Goal: Information Seeking & Learning: Understand process/instructions

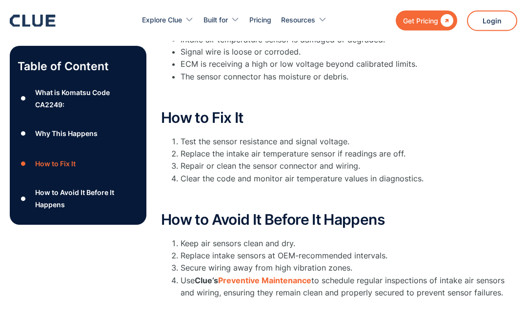
scroll to position [321, 0]
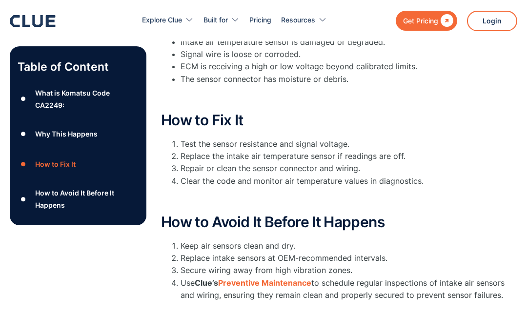
click at [57, 99] on div "What is Komatsu Code CA2249:" at bounding box center [86, 98] width 103 height 24
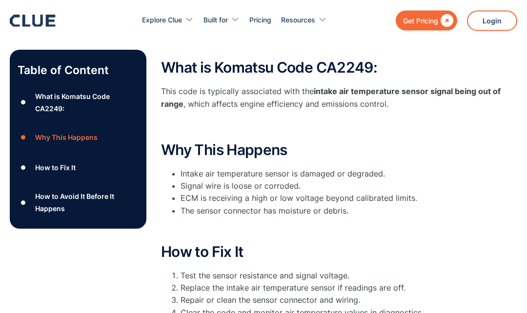
scroll to position [186, 0]
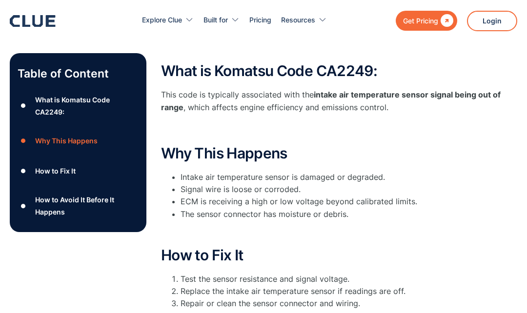
click at [52, 171] on div "How to Fix It" at bounding box center [55, 171] width 40 height 12
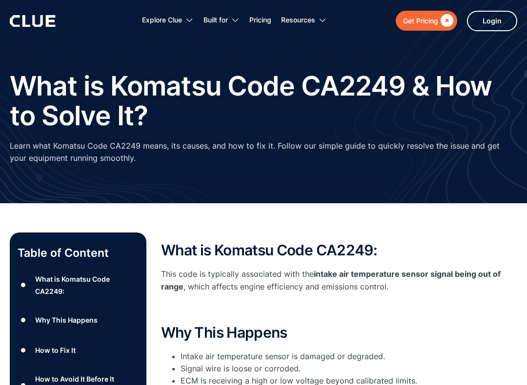
scroll to position [9, 0]
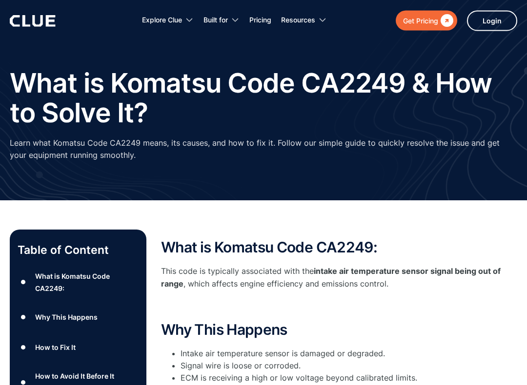
click at [494, 22] on link "Login" at bounding box center [492, 21] width 50 height 20
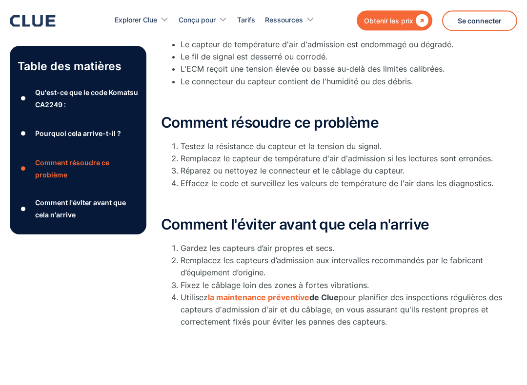
scroll to position [320, 0]
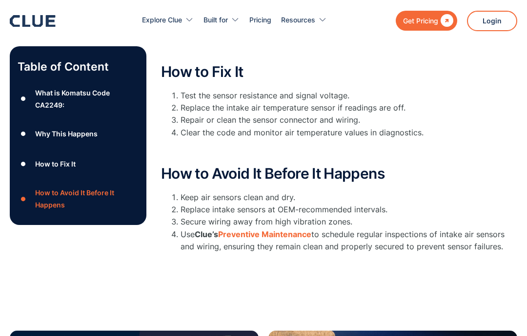
scroll to position [370, 0]
click at [430, 97] on li "Test the sensor resistance and signal voltage." at bounding box center [348, 96] width 336 height 12
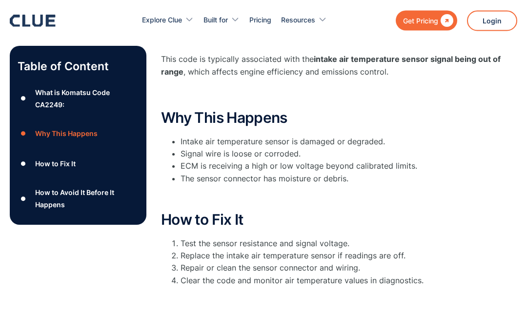
scroll to position [210, 0]
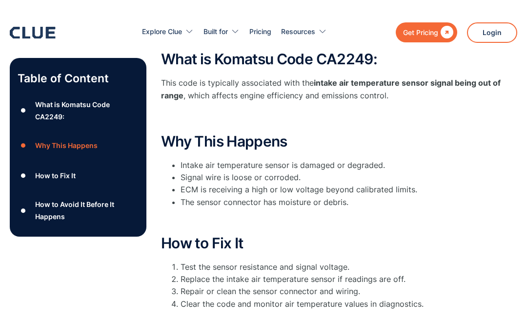
scroll to position [130, 0]
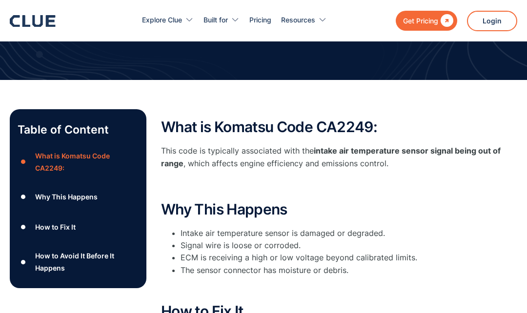
click at [499, 21] on link "Login" at bounding box center [492, 21] width 50 height 20
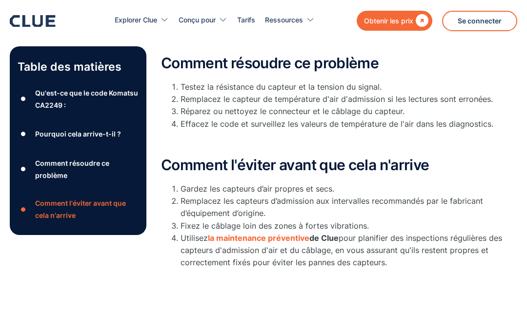
scroll to position [378, 0]
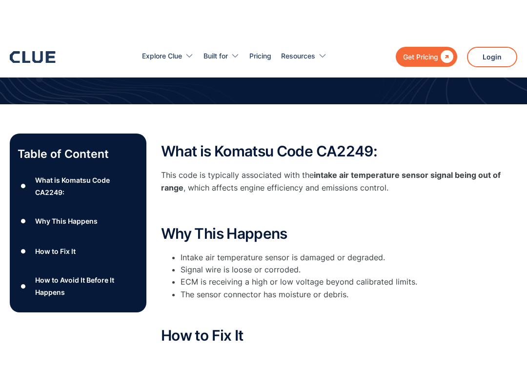
scroll to position [23, 0]
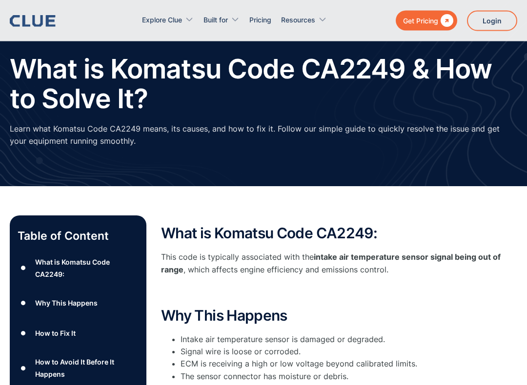
click at [496, 29] on link "Login" at bounding box center [492, 21] width 50 height 20
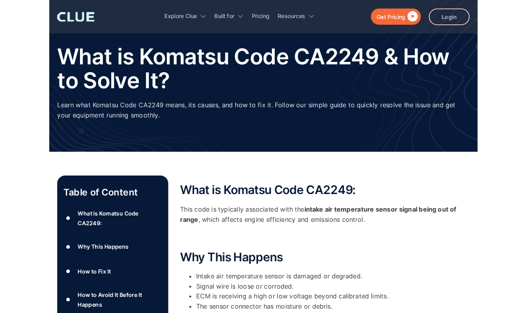
scroll to position [75, 0]
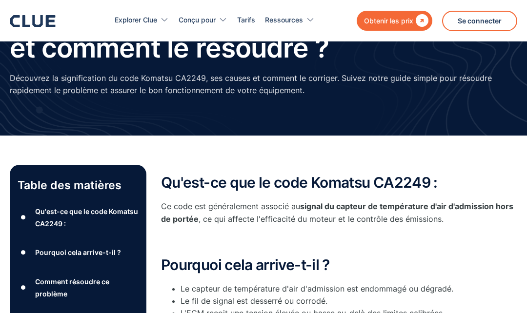
click at [399, 274] on div "Pourquoi cela arrive-t-il ? Le capteur de température d'air d'admission est end…" at bounding box center [339, 303] width 356 height 92
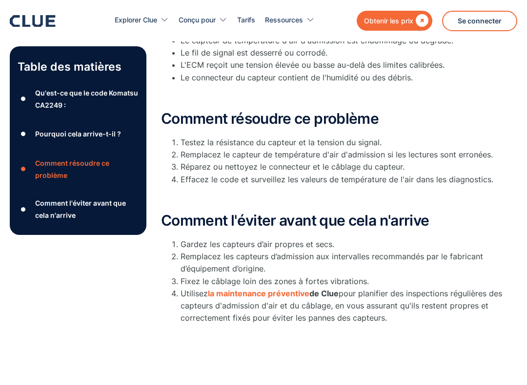
scroll to position [322, 0]
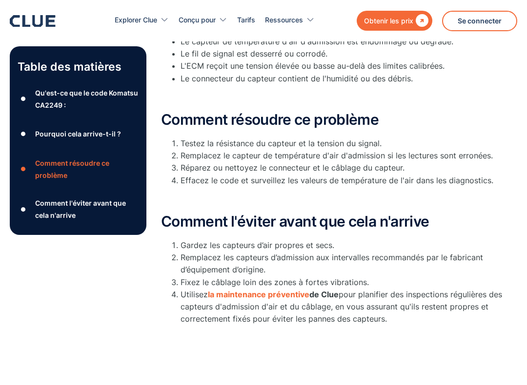
click at [266, 293] on font "la maintenance préventive" at bounding box center [258, 295] width 101 height 10
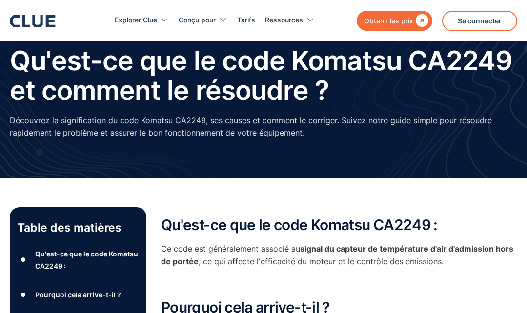
scroll to position [0, 0]
